Goal: Check status: Check status

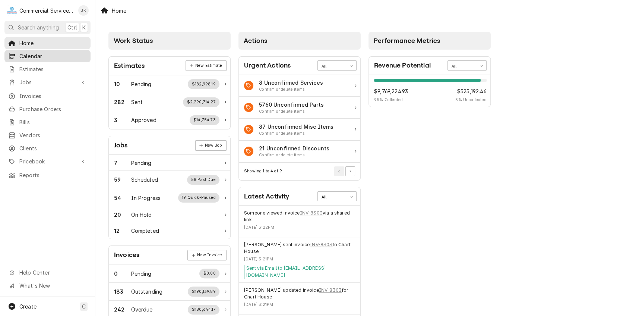
click at [36, 52] on span "Calendar" at bounding box center [52, 56] width 67 height 8
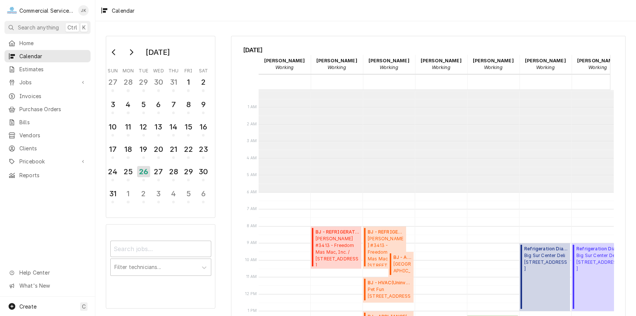
scroll to position [102, 0]
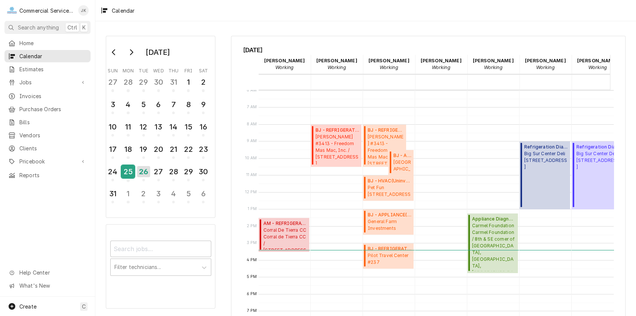
click at [127, 169] on div "25" at bounding box center [127, 171] width 13 height 13
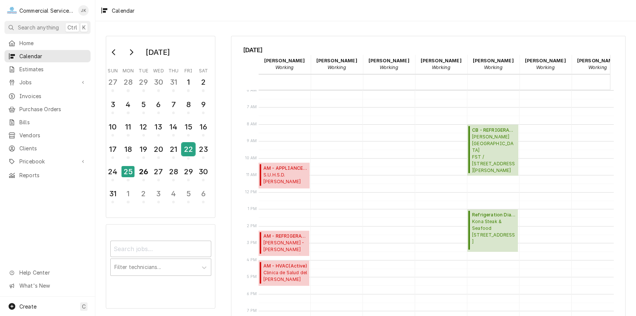
click at [189, 146] on div "22" at bounding box center [188, 149] width 13 height 13
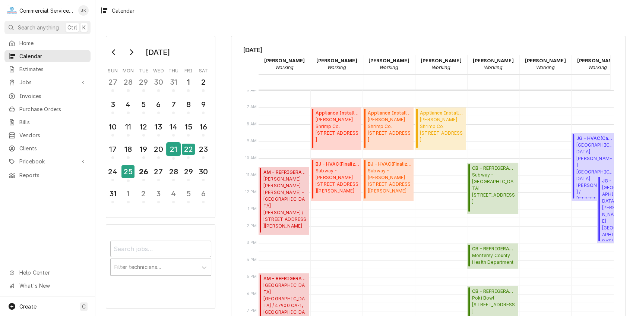
click at [176, 146] on div "21" at bounding box center [173, 149] width 13 height 13
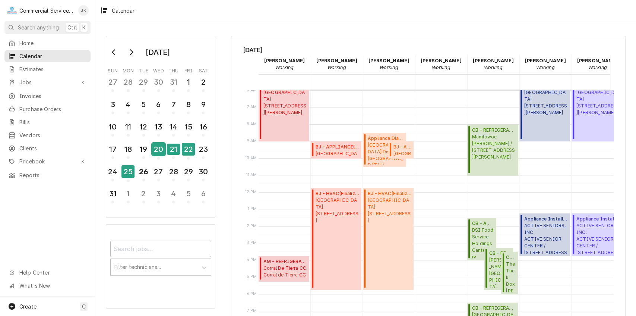
click at [159, 147] on div "20" at bounding box center [158, 149] width 13 height 13
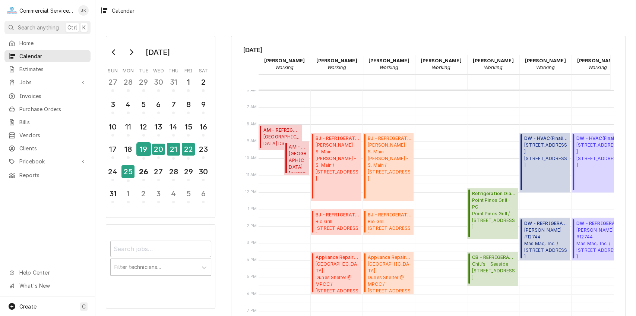
click at [146, 145] on div "19" at bounding box center [143, 149] width 13 height 13
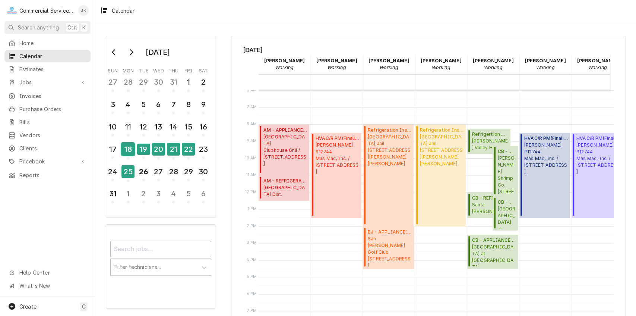
click at [132, 145] on div "18" at bounding box center [127, 149] width 13 height 13
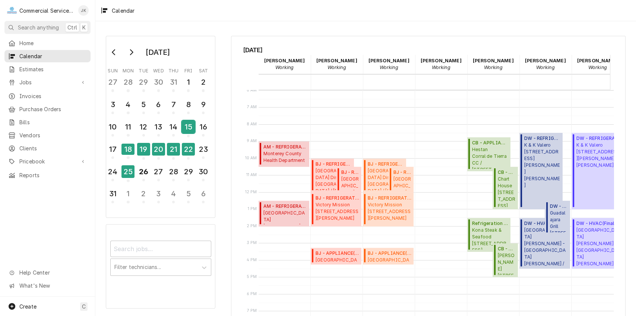
click at [188, 127] on div "15" at bounding box center [188, 126] width 13 height 13
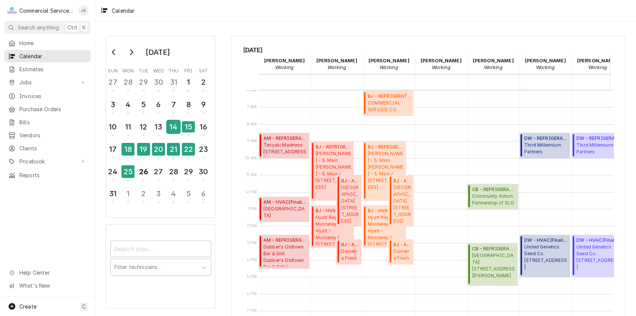
click at [172, 127] on div "14" at bounding box center [173, 126] width 13 height 13
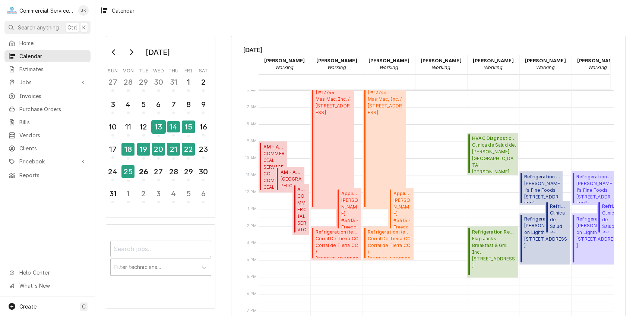
click at [159, 125] on div "13" at bounding box center [158, 126] width 13 height 13
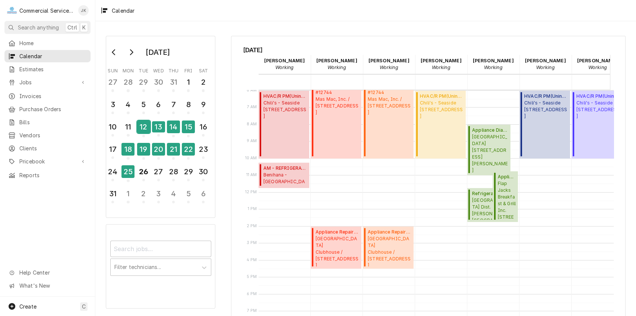
click at [147, 125] on div "12" at bounding box center [143, 126] width 13 height 13
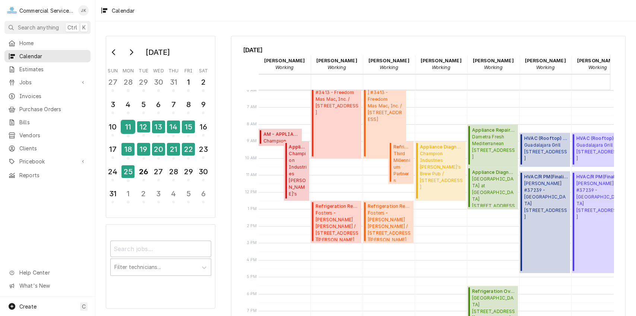
click at [133, 124] on div "11" at bounding box center [127, 126] width 13 height 13
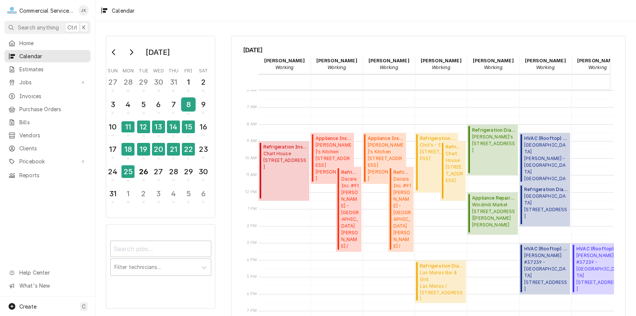
click at [186, 104] on div "8" at bounding box center [188, 104] width 13 height 13
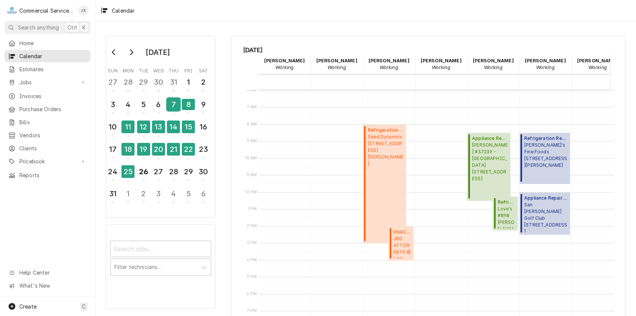
click at [171, 103] on div "7" at bounding box center [173, 104] width 13 height 13
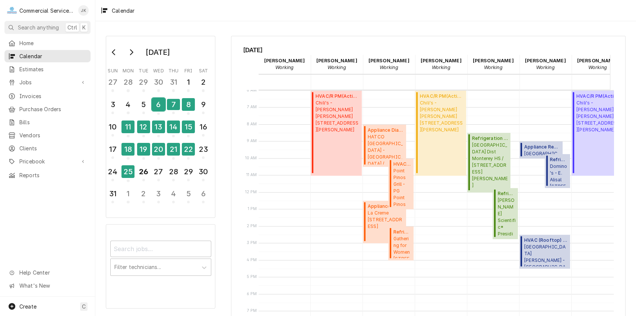
click at [156, 102] on div "6" at bounding box center [158, 104] width 13 height 13
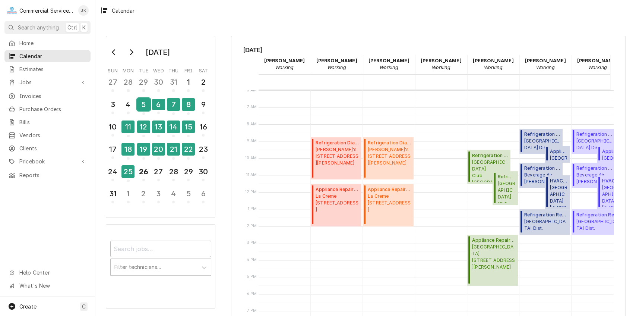
click at [140, 102] on div "5" at bounding box center [143, 104] width 13 height 13
